Goal: Task Accomplishment & Management: Manage account settings

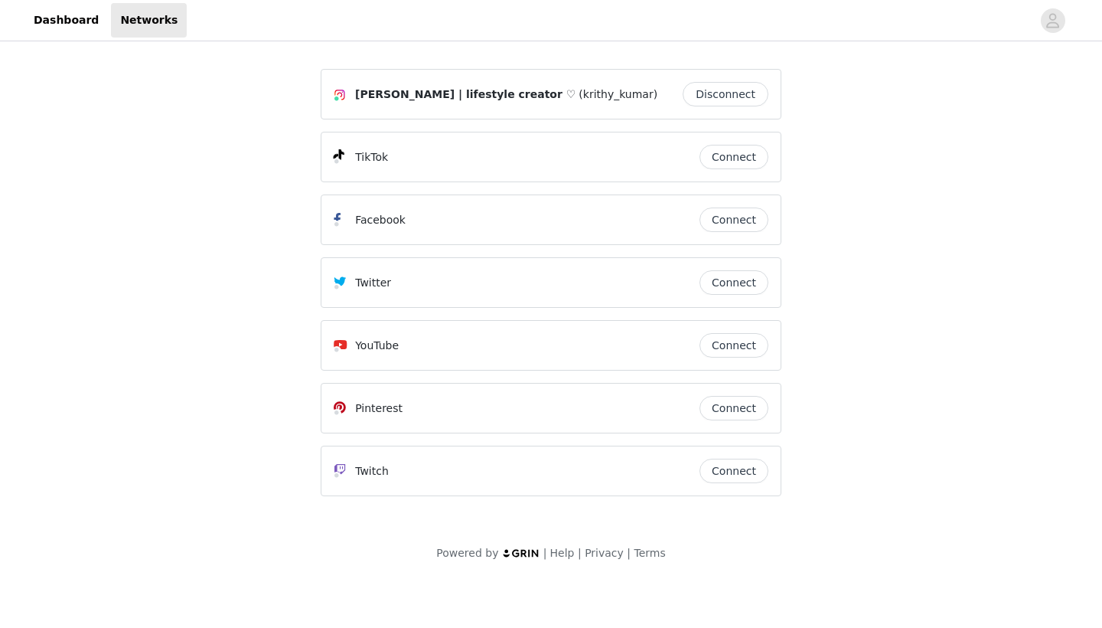
click at [746, 155] on button "Connect" at bounding box center [734, 157] width 69 height 24
click at [757, 411] on button "Connect" at bounding box center [734, 408] width 69 height 24
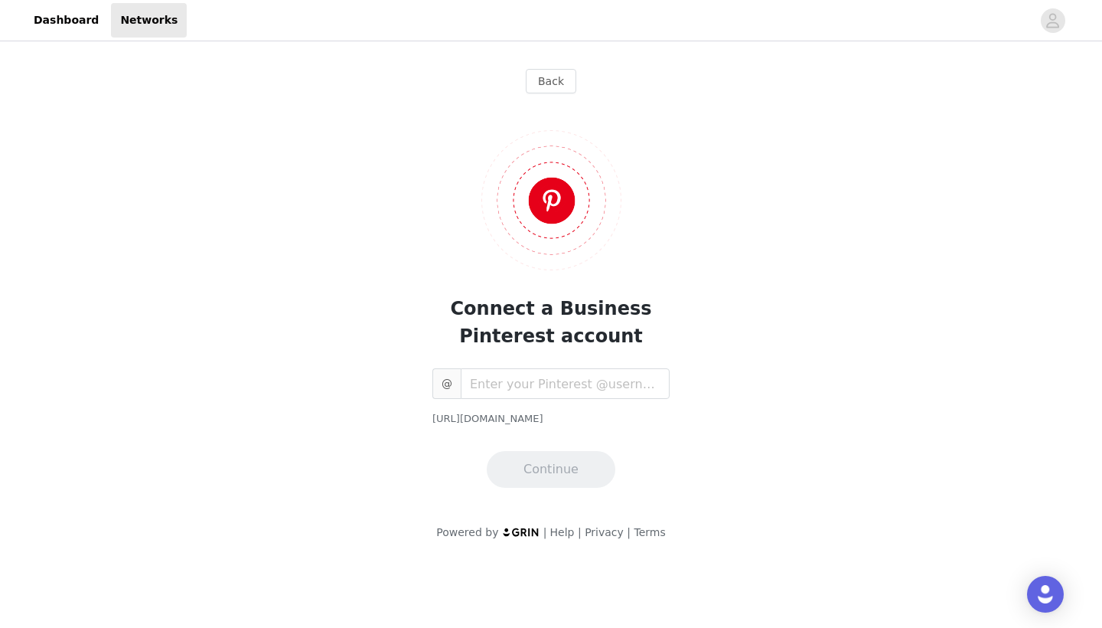
click at [538, 243] on img at bounding box center [551, 200] width 140 height 140
type input "krithy_kumar"
click at [579, 461] on button "Continue" at bounding box center [551, 469] width 129 height 37
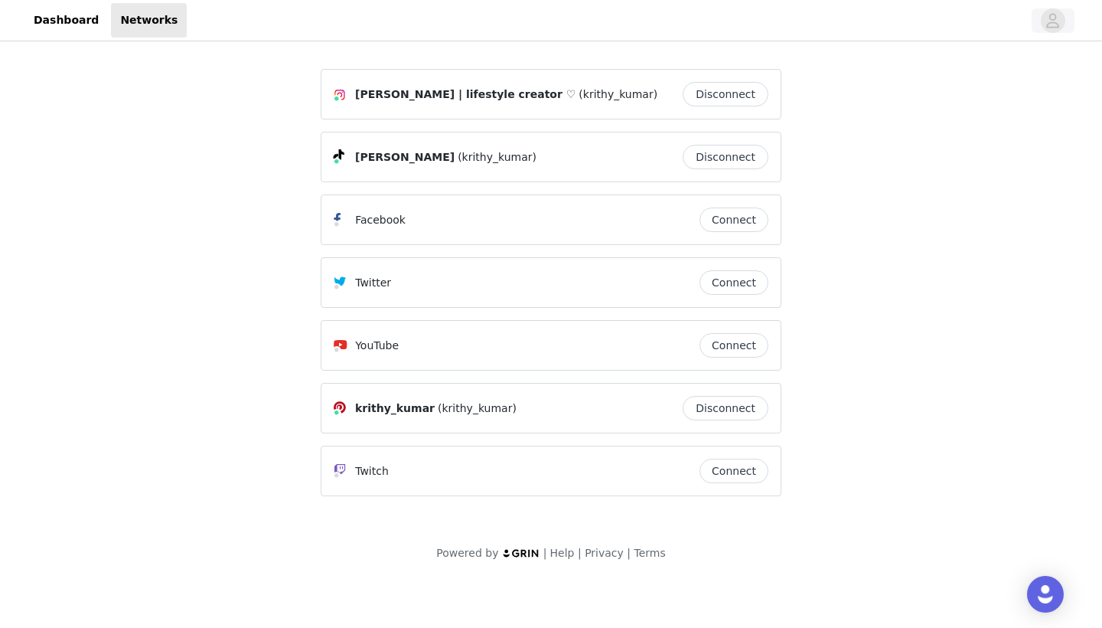
click at [1051, 22] on icon "avatar" at bounding box center [1053, 20] width 13 height 15
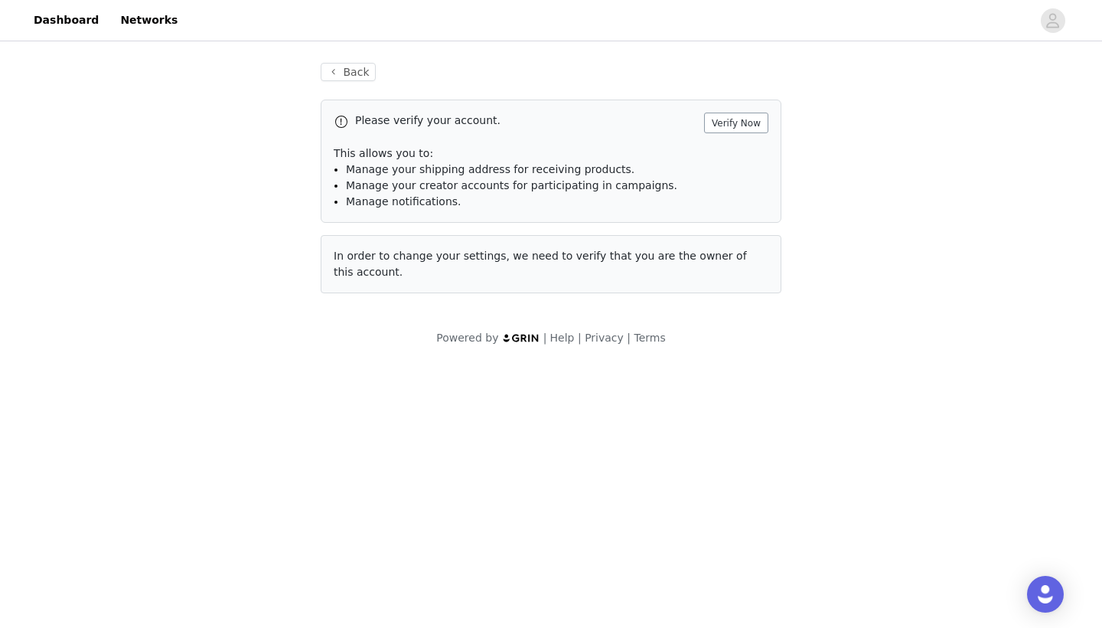
click at [725, 125] on button "Verify Now" at bounding box center [736, 123] width 64 height 21
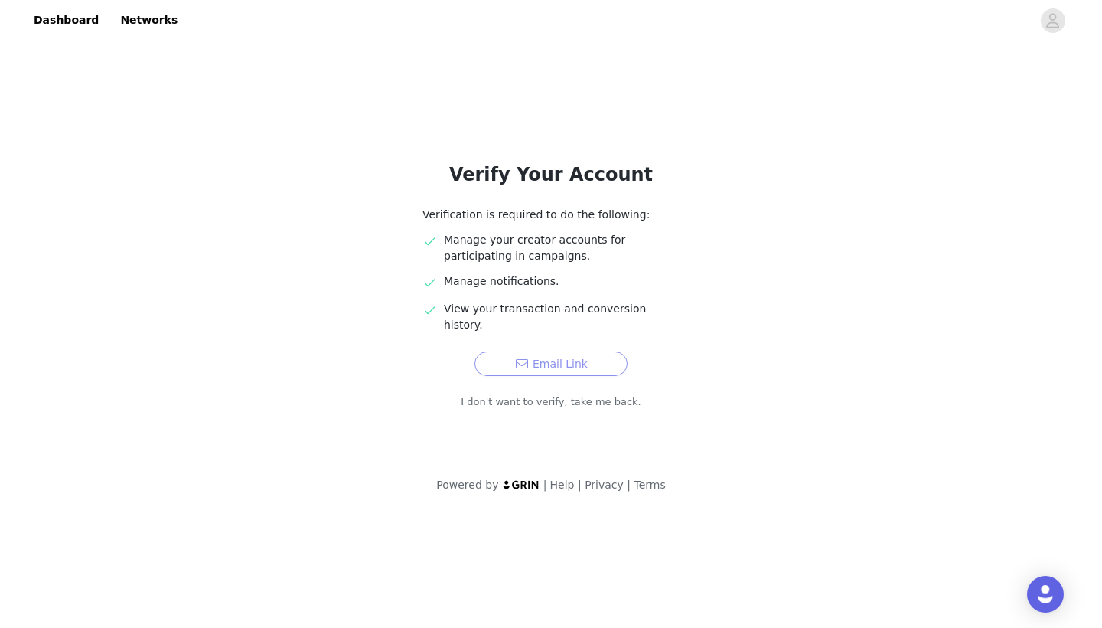
click at [563, 351] on button "Email Link" at bounding box center [551, 363] width 153 height 24
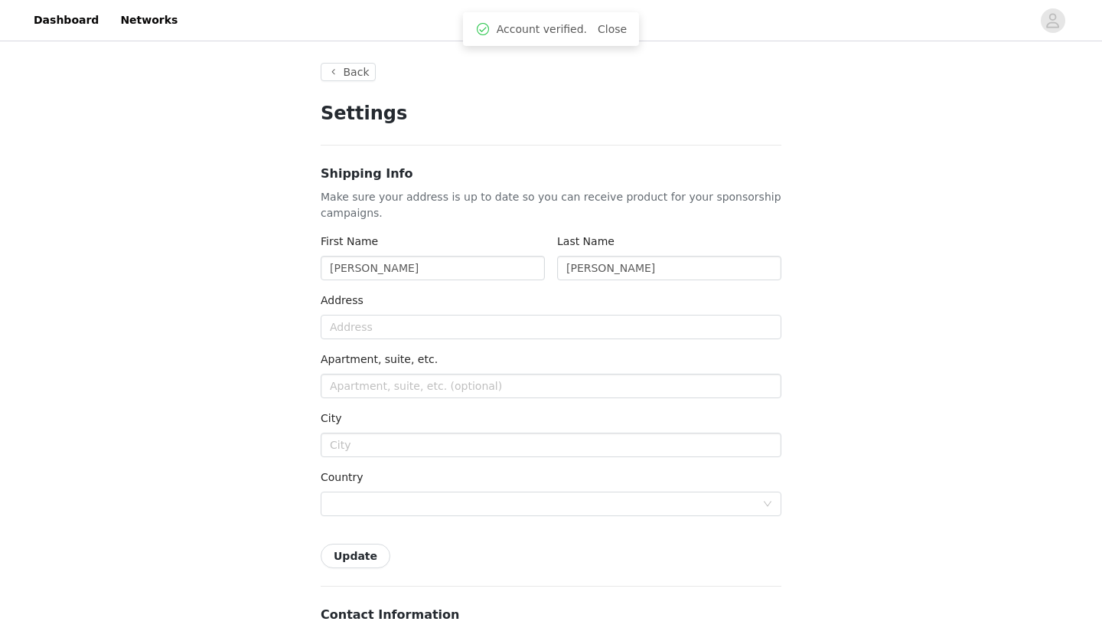
type input "+1 ([GEOGRAPHIC_DATA])"
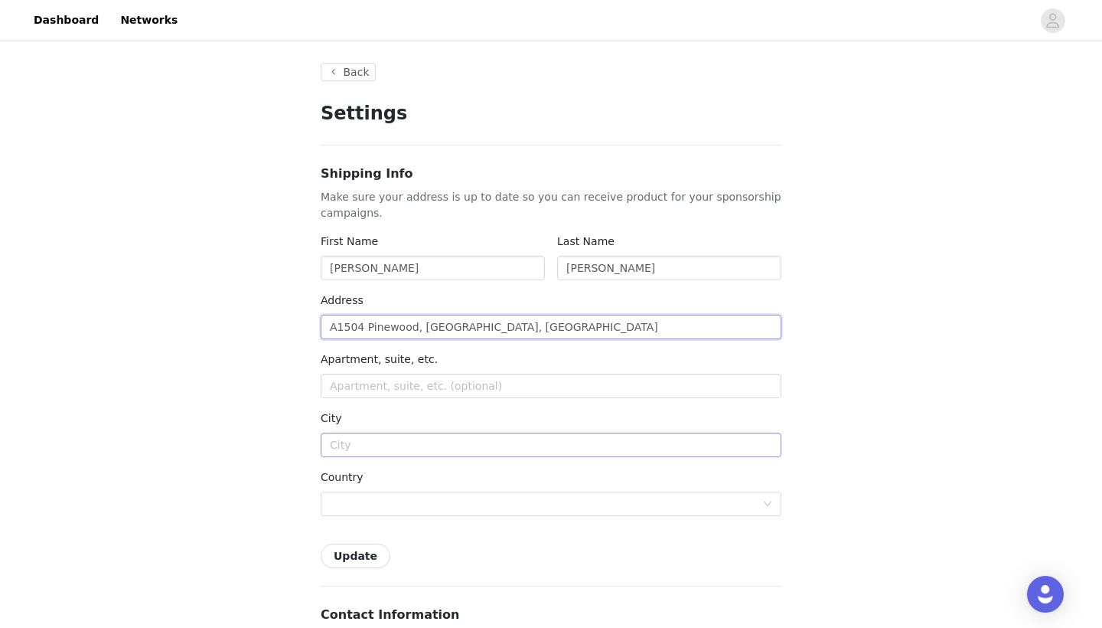
type input "A1504 Pinewood, [GEOGRAPHIC_DATA], [GEOGRAPHIC_DATA]"
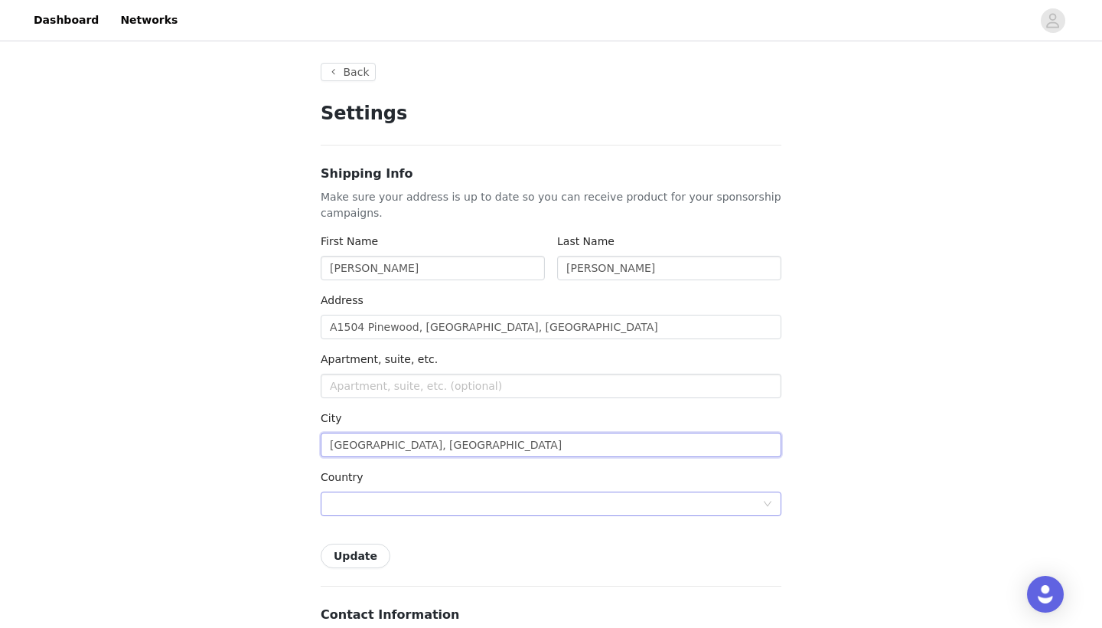
type input "[GEOGRAPHIC_DATA], [GEOGRAPHIC_DATA]"
click at [349, 506] on div at bounding box center [546, 503] width 432 height 23
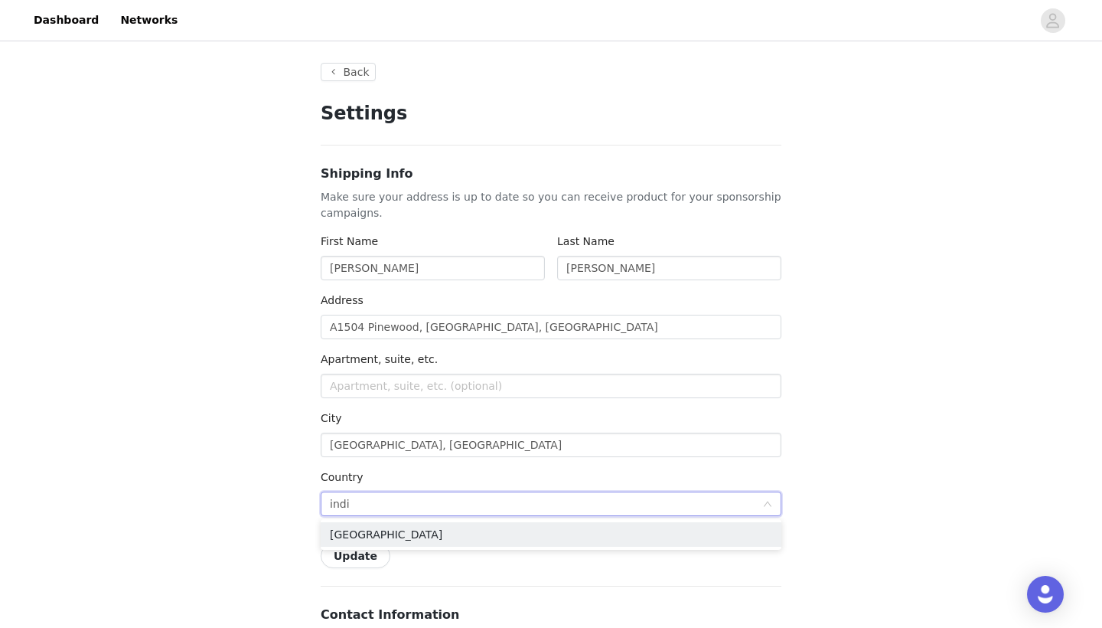
type input "india"
click at [367, 532] on li "[GEOGRAPHIC_DATA]" at bounding box center [551, 534] width 461 height 24
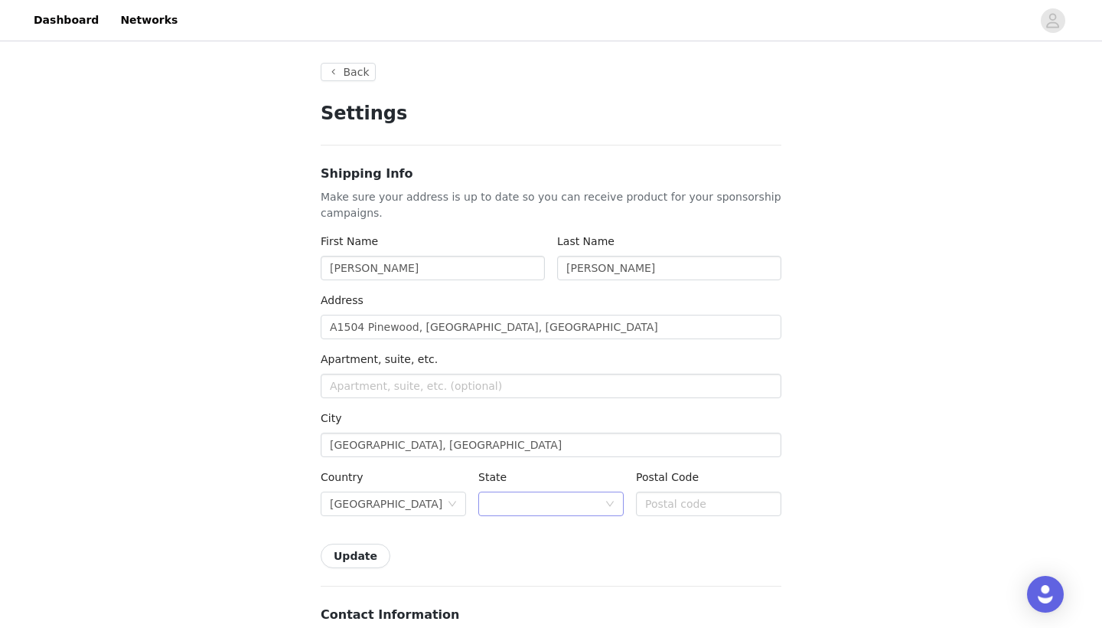
click at [538, 499] on div at bounding box center [546, 503] width 117 height 23
click at [534, 570] on li "[GEOGRAPHIC_DATA]" at bounding box center [550, 572] width 145 height 24
type input "600130"
drag, startPoint x: 455, startPoint y: 441, endPoint x: 374, endPoint y: 443, distance: 81.9
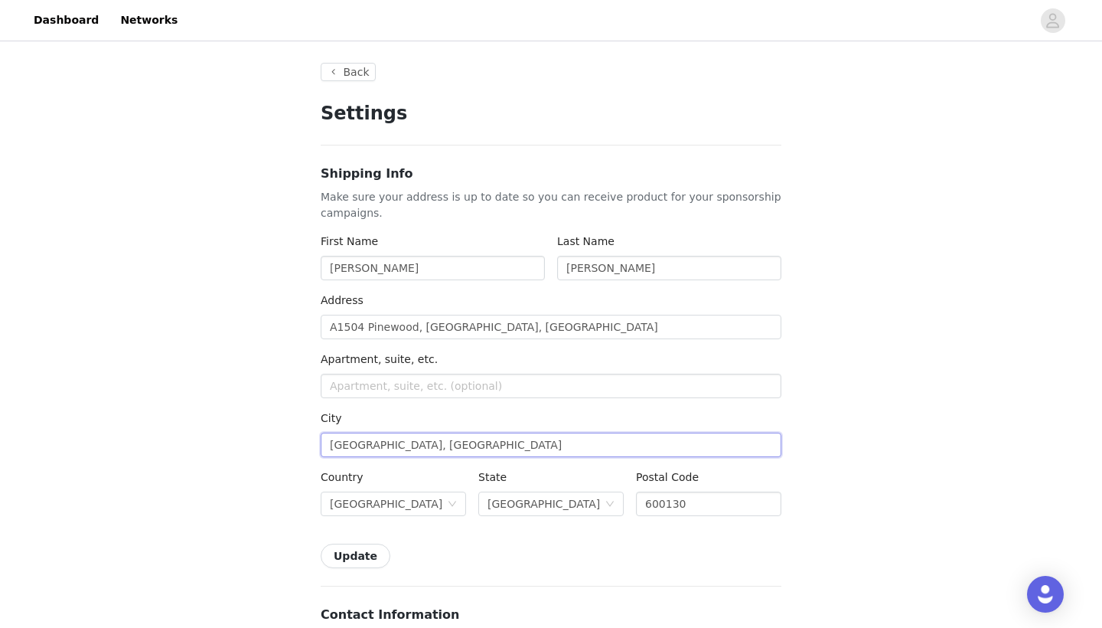
click at [374, 443] on input "[GEOGRAPHIC_DATA], [GEOGRAPHIC_DATA]" at bounding box center [551, 444] width 461 height 24
type input "[GEOGRAPHIC_DATA]"
drag, startPoint x: 573, startPoint y: 328, endPoint x: 421, endPoint y: 332, distance: 152.4
click at [421, 332] on input "A1504 Pinewood, [GEOGRAPHIC_DATA], [GEOGRAPHIC_DATA]" at bounding box center [551, 327] width 461 height 24
type input "A1504 Pinewood,"
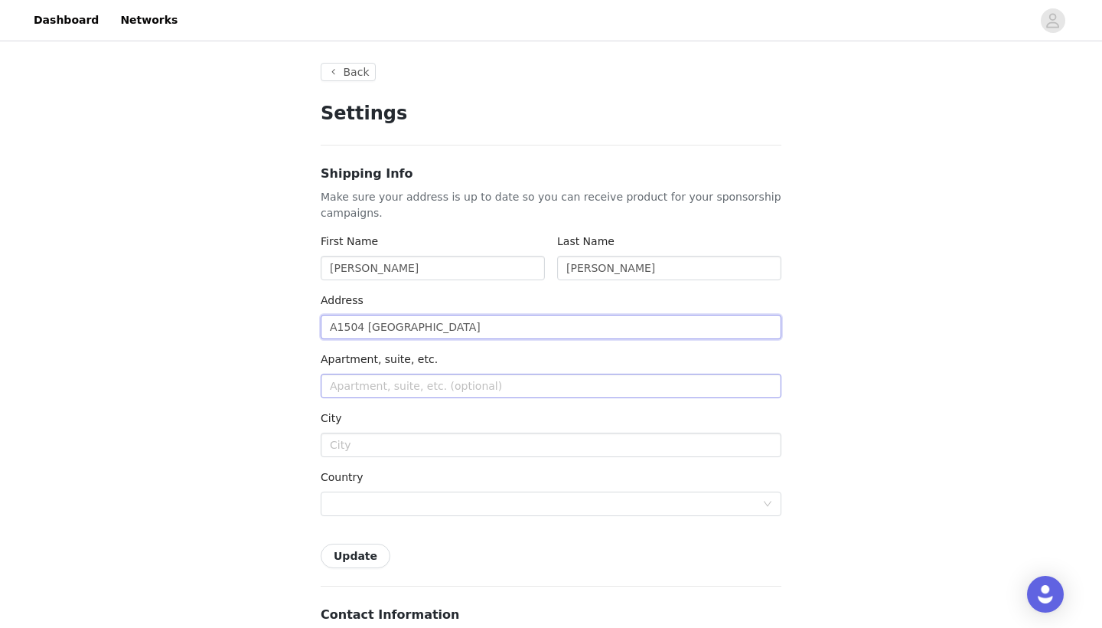
type input "A1504 [GEOGRAPHIC_DATA]"
paste input "House of Hiranandani, [GEOGRAPHIC_DATA]"
type input "House of Hiranandani, [GEOGRAPHIC_DATA]"
click at [378, 446] on input "text" at bounding box center [551, 444] width 461 height 24
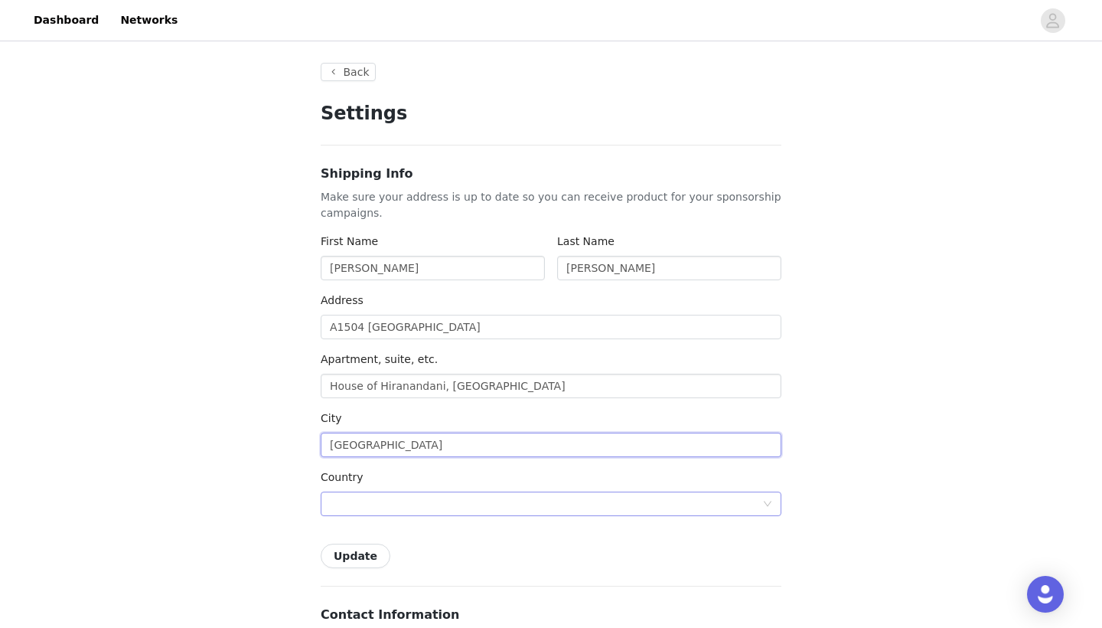
type input "[GEOGRAPHIC_DATA]"
click at [378, 499] on div at bounding box center [546, 503] width 432 height 23
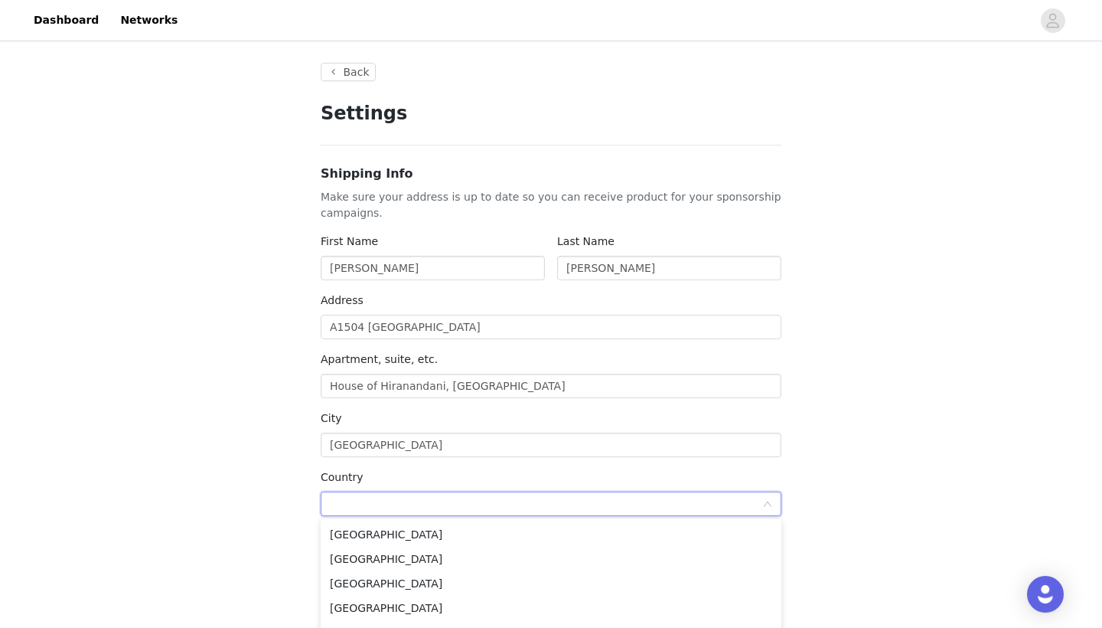
type input "u"
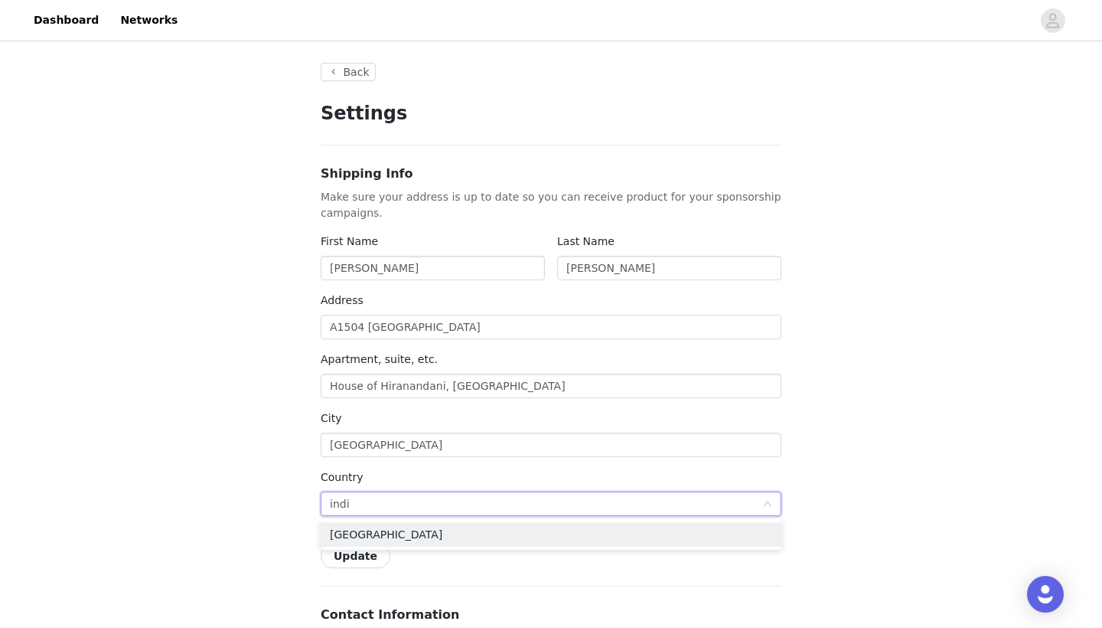
type input "india"
click at [380, 540] on li "[GEOGRAPHIC_DATA]" at bounding box center [551, 534] width 461 height 24
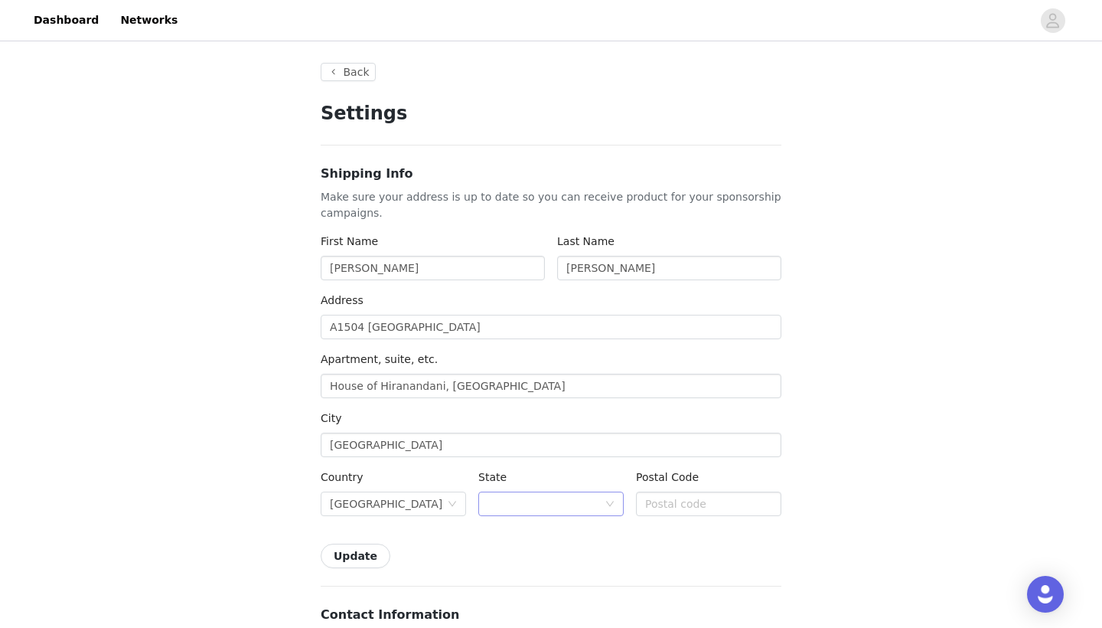
click at [503, 501] on div at bounding box center [546, 503] width 117 height 23
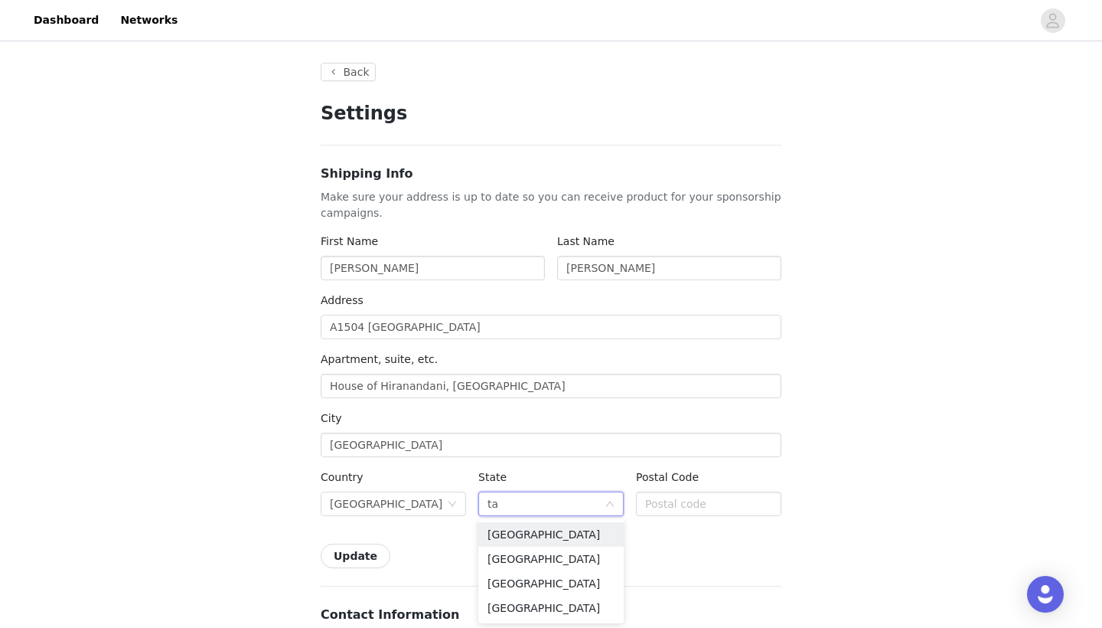
type input "tam"
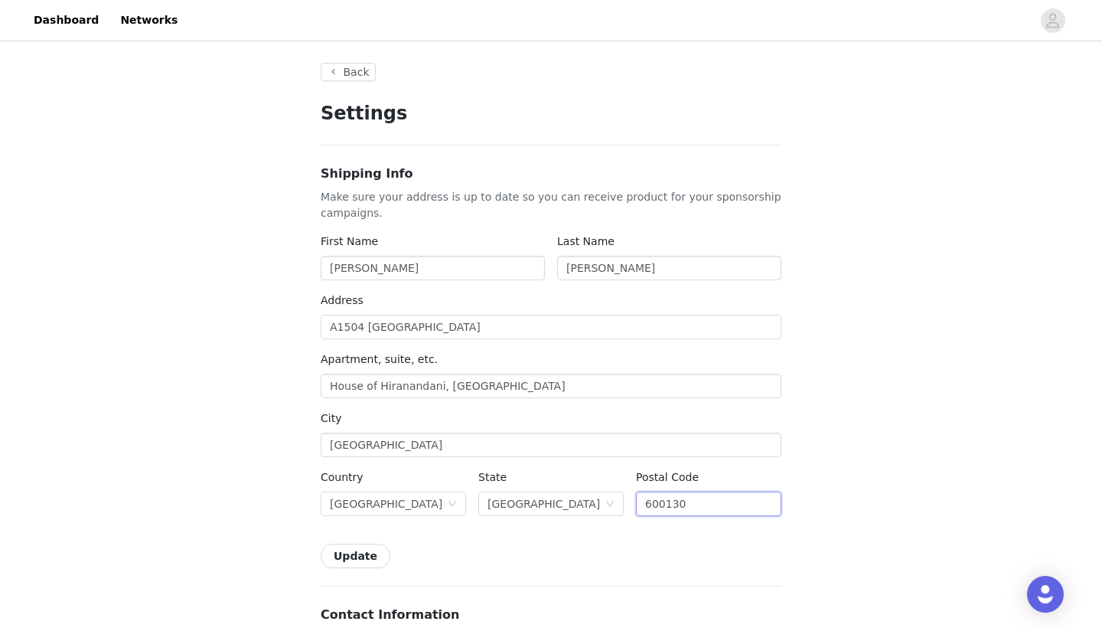
type input "600130"
click at [357, 554] on button "Update" at bounding box center [356, 555] width 70 height 24
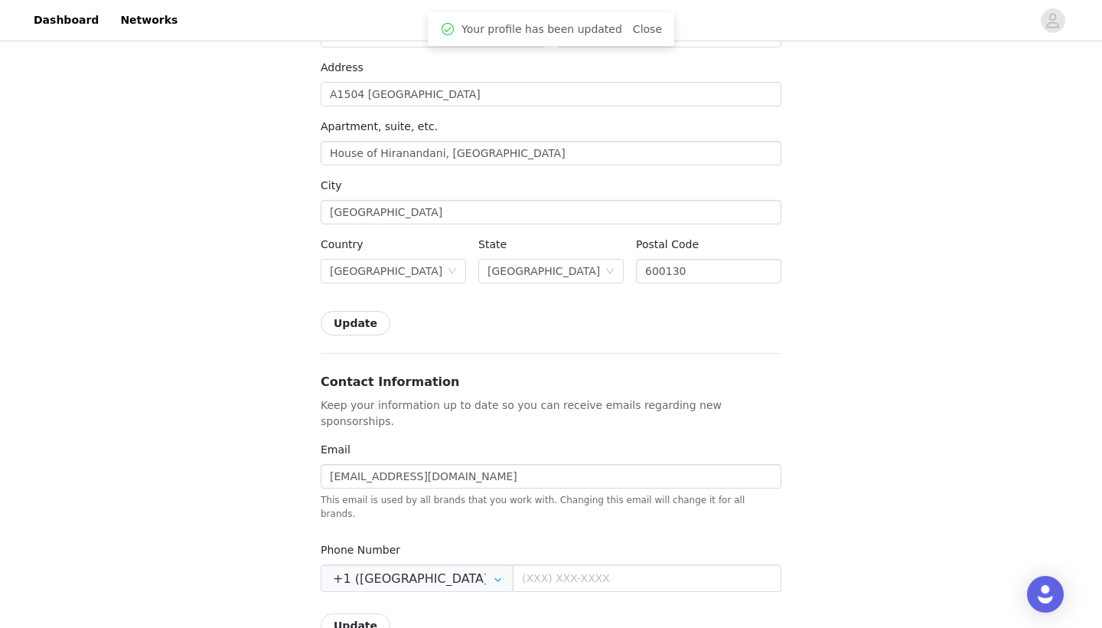
scroll to position [359, 0]
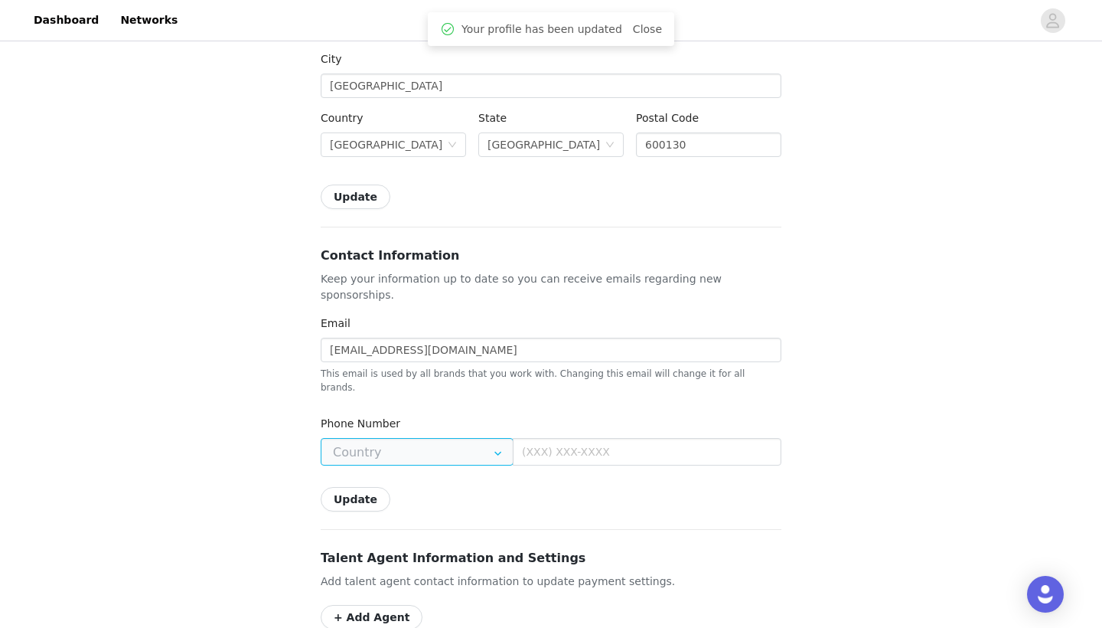
click at [456, 438] on input "text" at bounding box center [417, 452] width 193 height 28
click at [429, 457] on li "+91 ([GEOGRAPHIC_DATA])" at bounding box center [415, 463] width 189 height 26
type input "+91 ([GEOGRAPHIC_DATA])"
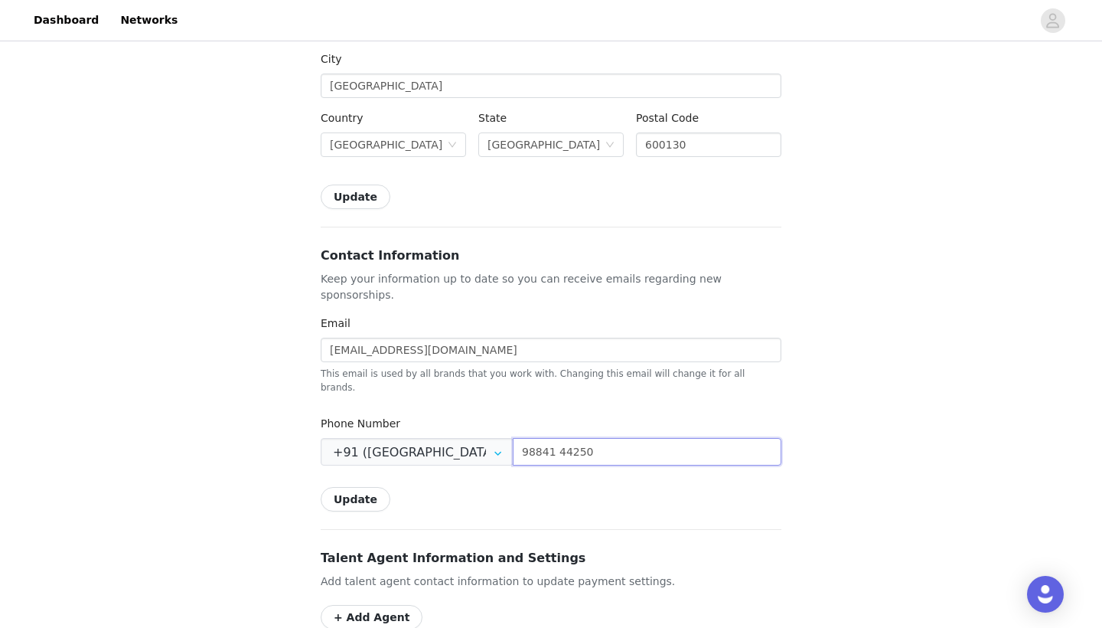
type input "98841 44250"
click at [367, 487] on button "Update" at bounding box center [356, 499] width 70 height 24
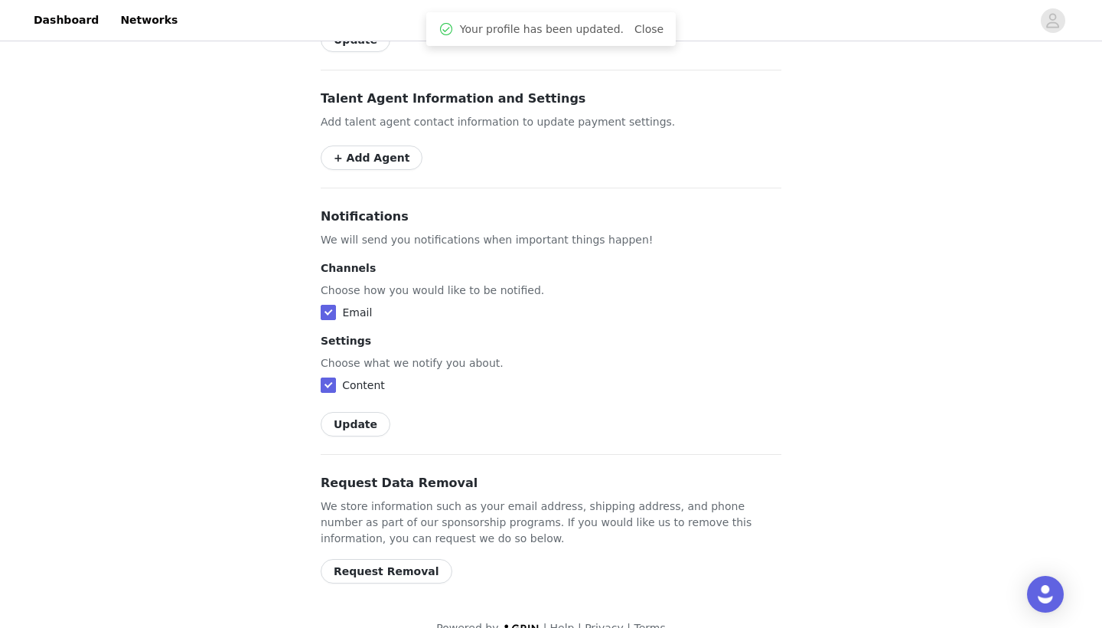
scroll to position [817, 0]
click at [361, 413] on button "Update" at bounding box center [356, 425] width 70 height 24
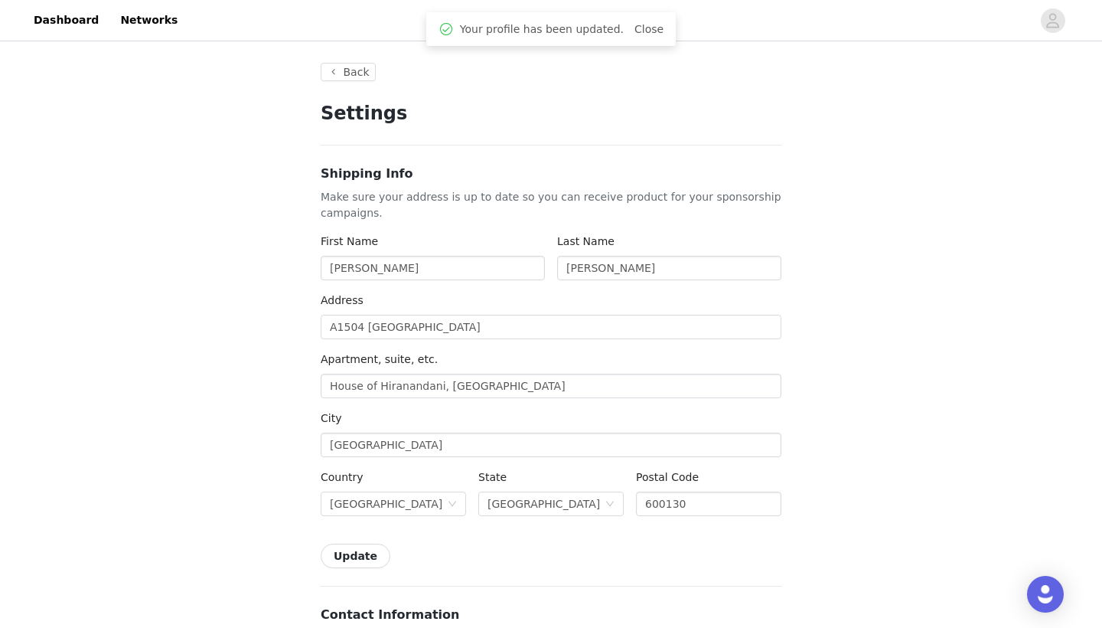
scroll to position [0, 0]
click at [357, 73] on button "Back" at bounding box center [348, 72] width 55 height 18
